Goal: Consume media (video, audio): Consume media (video, audio)

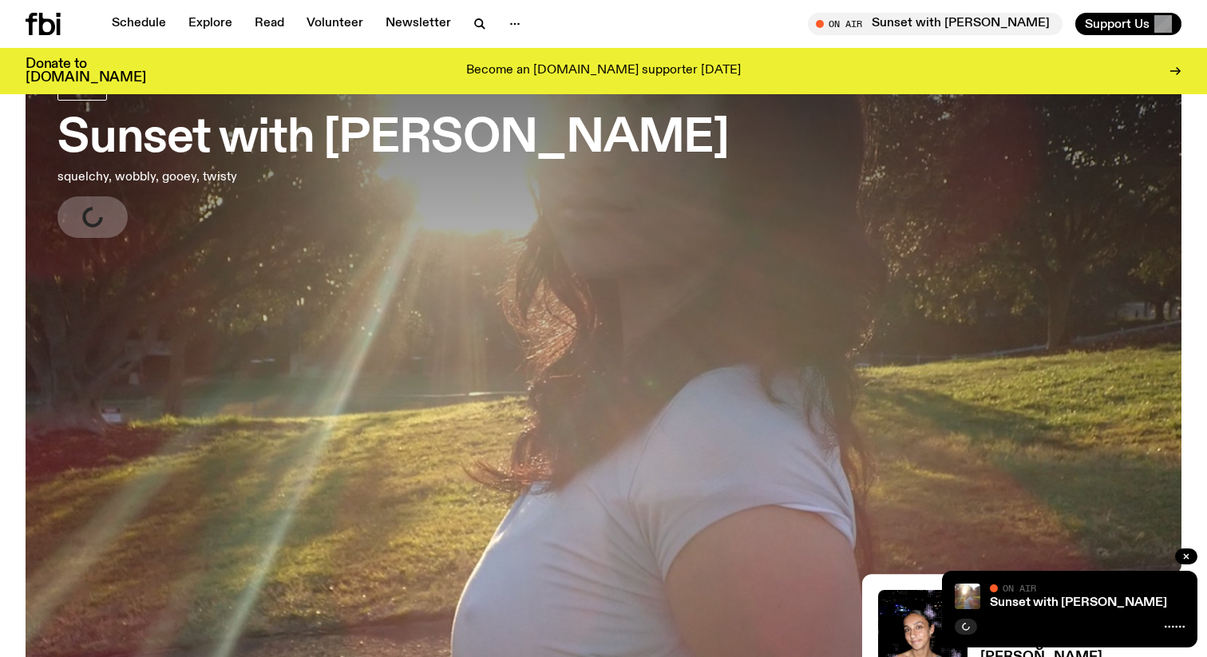
scroll to position [76, 0]
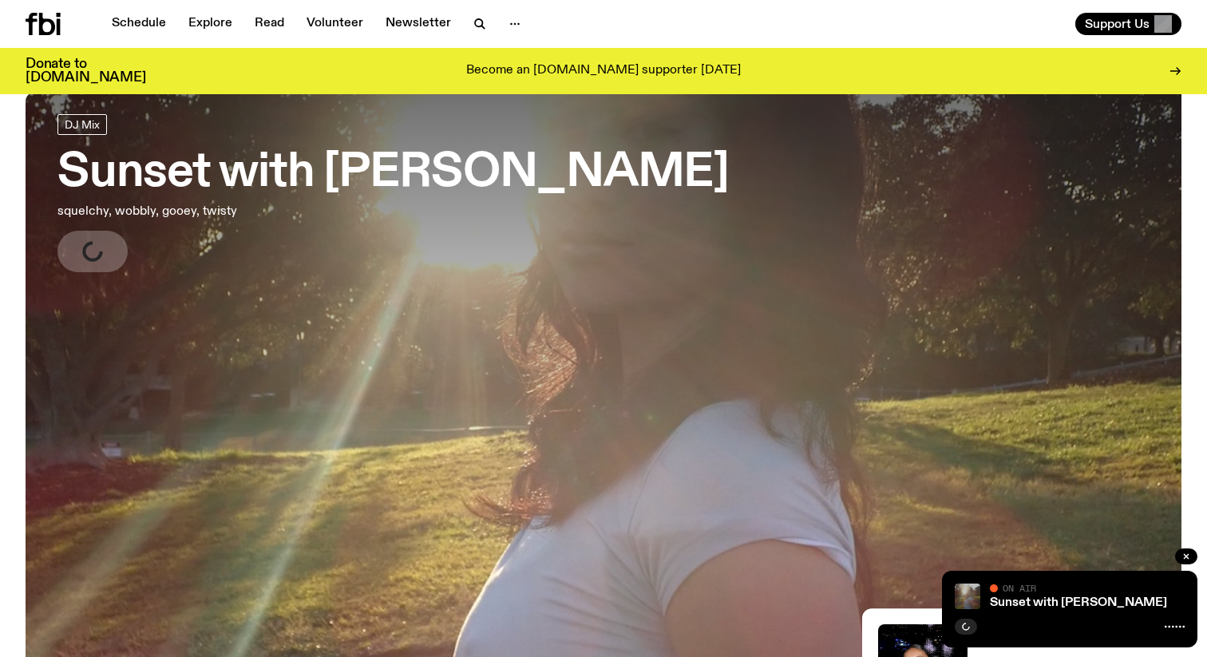
click at [968, 587] on img at bounding box center [968, 596] width 26 height 26
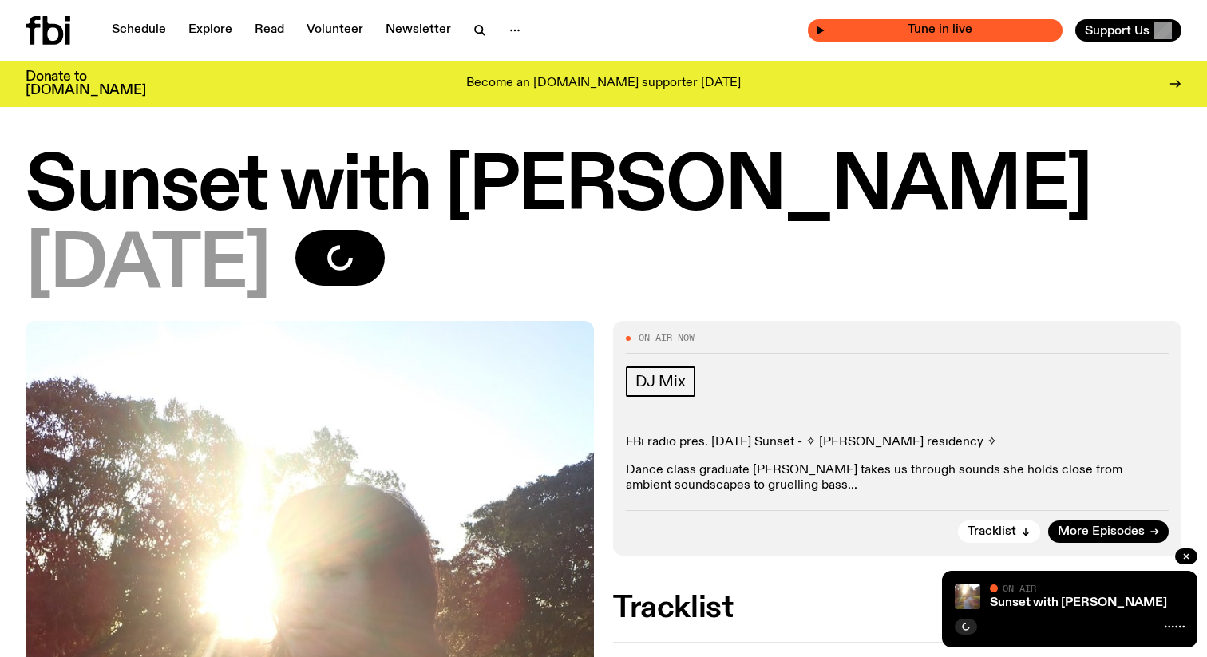
click at [966, 28] on span "Tune in live" at bounding box center [939, 30] width 229 height 12
click at [825, 30] on icon "button" at bounding box center [821, 31] width 10 height 10
click at [825, 27] on icon "button" at bounding box center [821, 31] width 10 height 10
